Goal: Submit feedback/report problem: Provide input to the site owners about the experience or issues

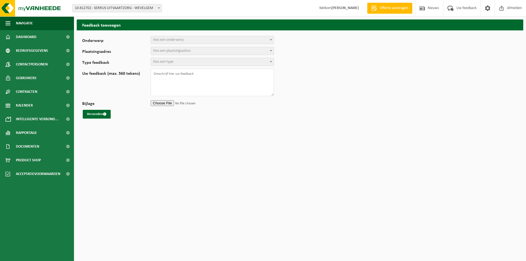
select select
click at [201, 86] on textarea "Uw feedback (max. 560 tekens)" at bounding box center [212, 82] width 123 height 27
click at [133, 11] on span "10-812702 - SERRUS UITVAARTZORG - WEVELGEM" at bounding box center [117, 8] width 89 height 8
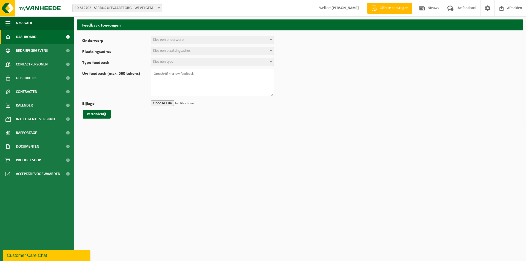
click at [39, 37] on link "Dashboard" at bounding box center [37, 37] width 74 height 14
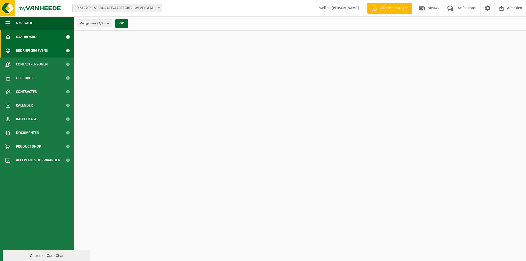
click at [37, 50] on span "Bedrijfsgegevens" at bounding box center [32, 51] width 32 height 14
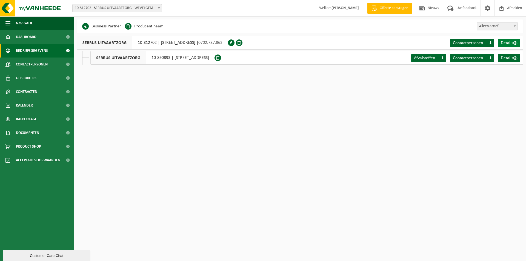
click at [515, 43] on span at bounding box center [515, 43] width 4 height 4
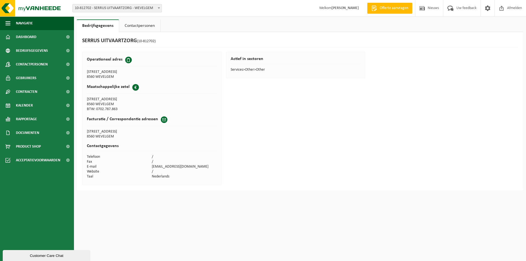
click at [127, 25] on link "Contactpersonen" at bounding box center [139, 25] width 41 height 13
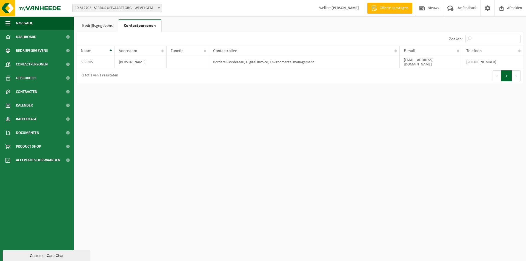
click at [90, 26] on link "Bedrijfsgegevens" at bounding box center [97, 25] width 41 height 13
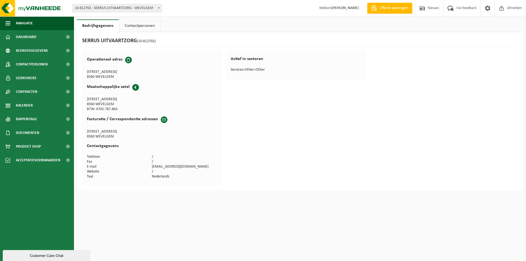
click at [123, 25] on link "Contactpersonen" at bounding box center [139, 25] width 41 height 13
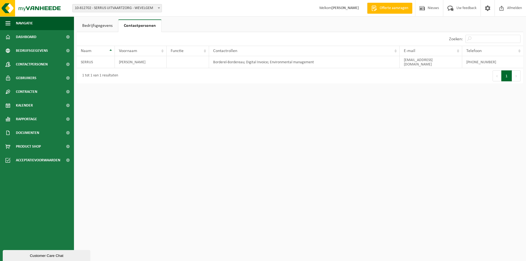
click at [104, 23] on link "Bedrijfsgegevens" at bounding box center [97, 25] width 41 height 13
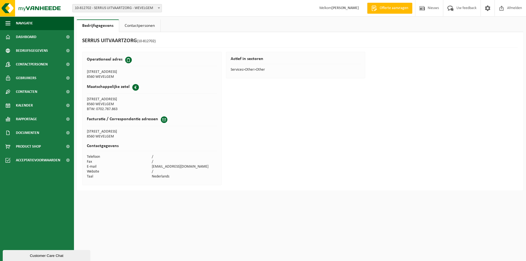
click at [130, 23] on link "Contactpersonen" at bounding box center [139, 25] width 41 height 13
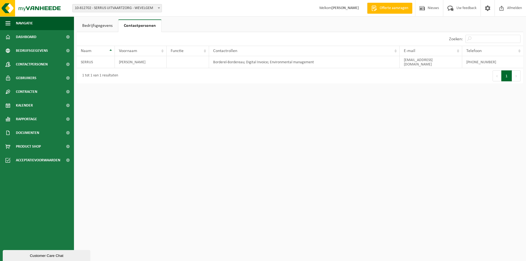
click at [104, 26] on link "Bedrijfsgegevens" at bounding box center [97, 25] width 41 height 13
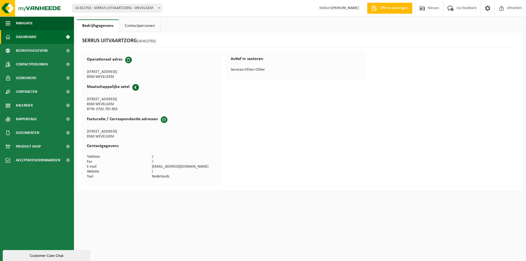
click at [45, 36] on link "Dashboard" at bounding box center [37, 37] width 74 height 14
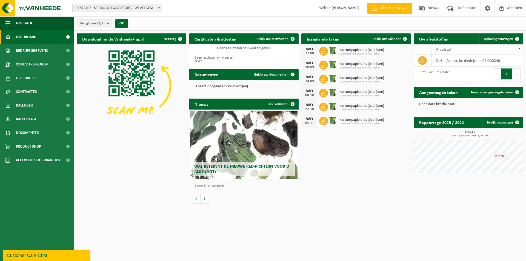
click at [334, 51] on img at bounding box center [332, 50] width 9 height 9
click at [377, 48] on span "Karton/papier, los (bedrijven)" at bounding box center [362, 50] width 45 height 4
